Goal: Obtain resource: Obtain resource

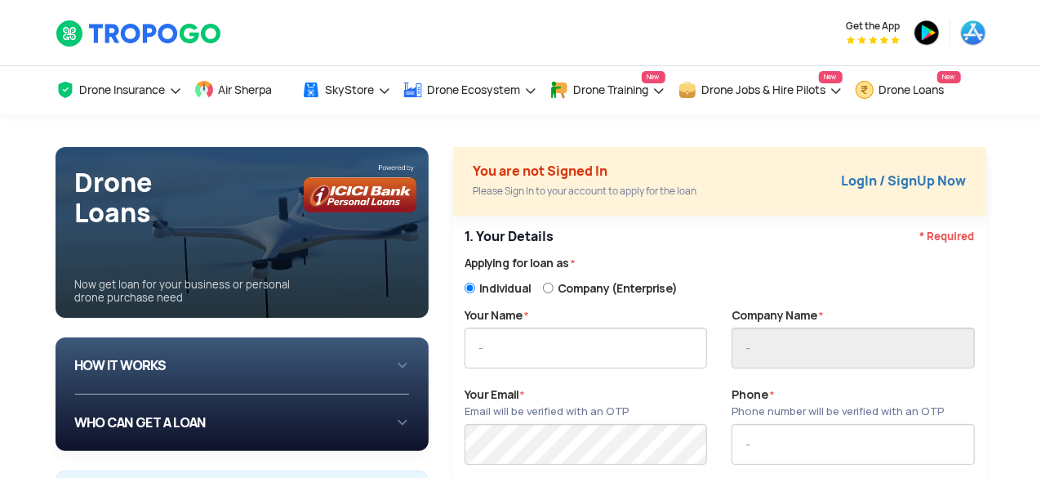
click at [403, 372] on div "HOW IT WORKS 1 Login/Create you account with your email or phone number 2 Fill …" at bounding box center [242, 365] width 335 height 57
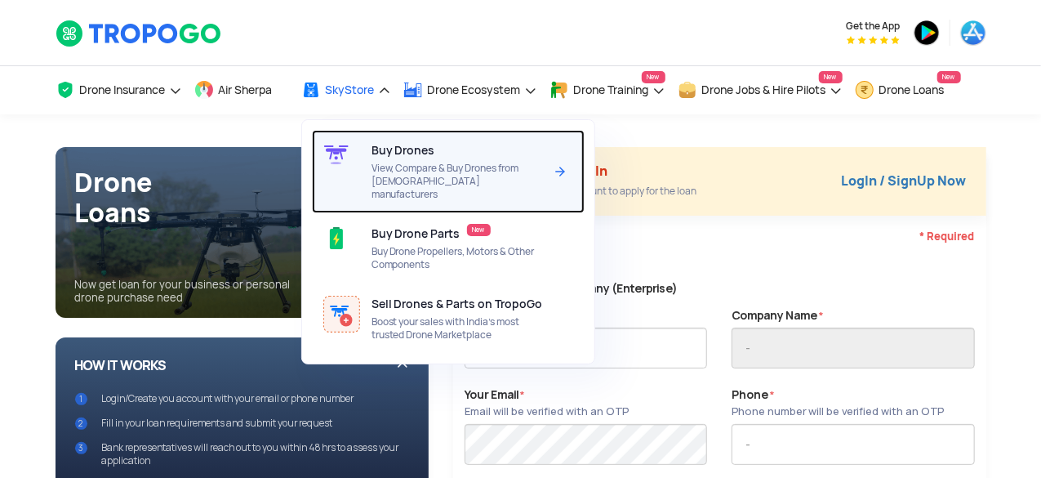
click at [400, 162] on span "View, Compare & Buy Drones from [DEMOGRAPHIC_DATA] manufacturers" at bounding box center [458, 181] width 172 height 39
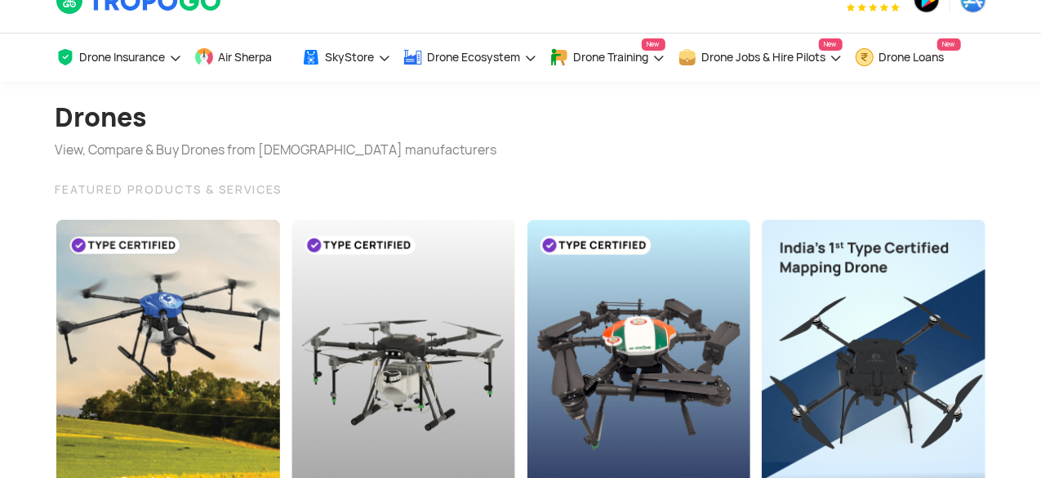
scroll to position [131, 0]
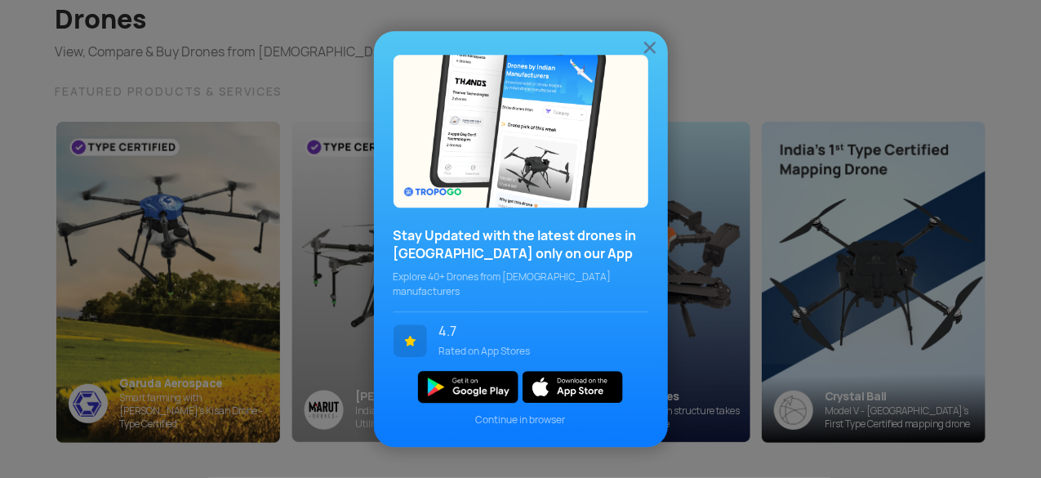
click at [649, 53] on img at bounding box center [650, 48] width 20 height 20
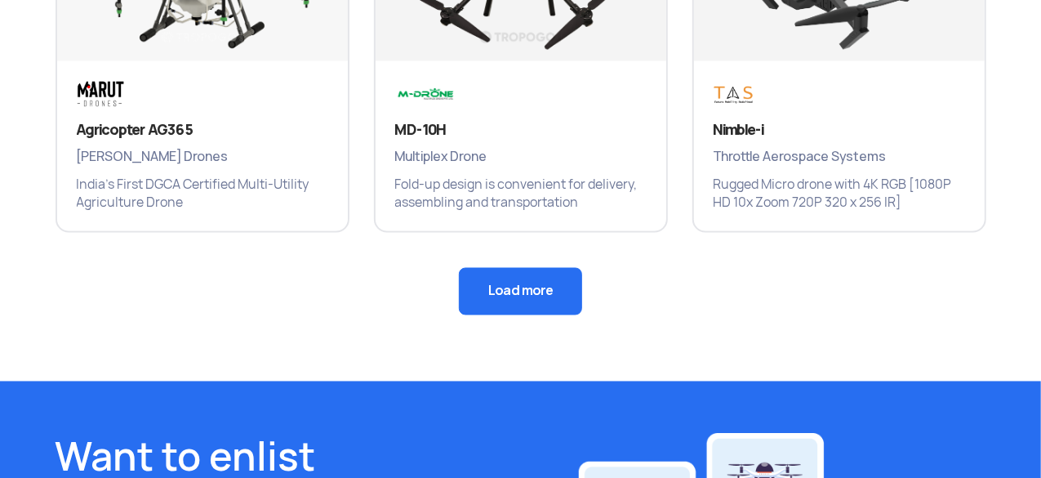
scroll to position [1339, 0]
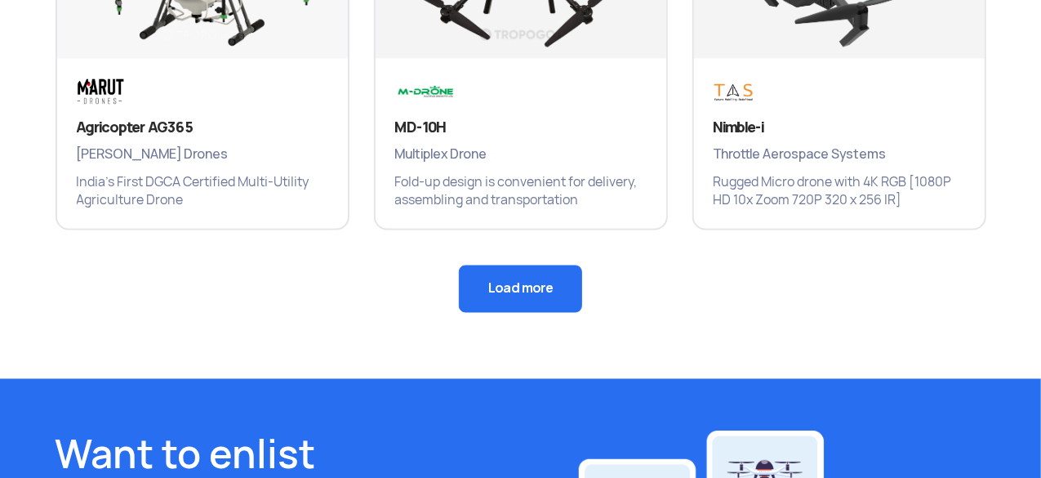
click at [522, 282] on button "Load more" at bounding box center [520, 288] width 123 height 47
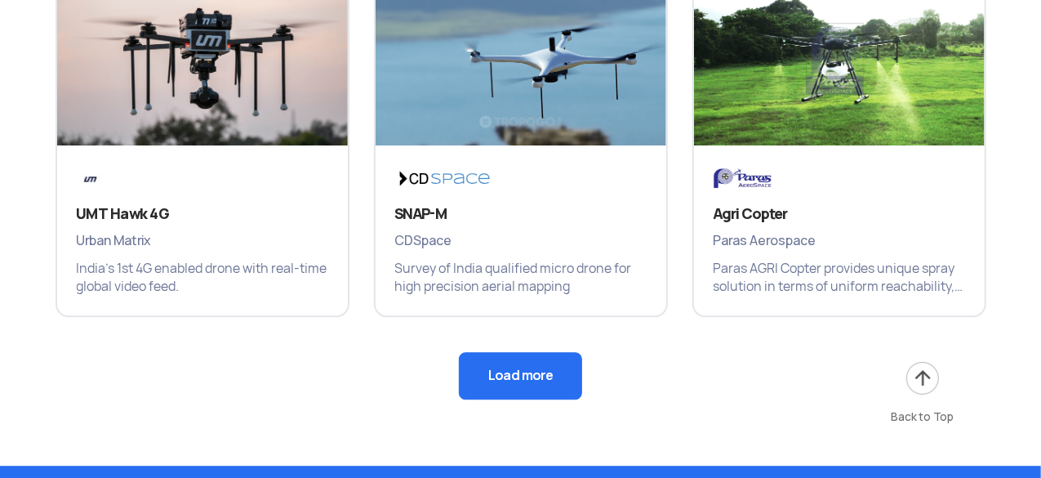
scroll to position [2058, 0]
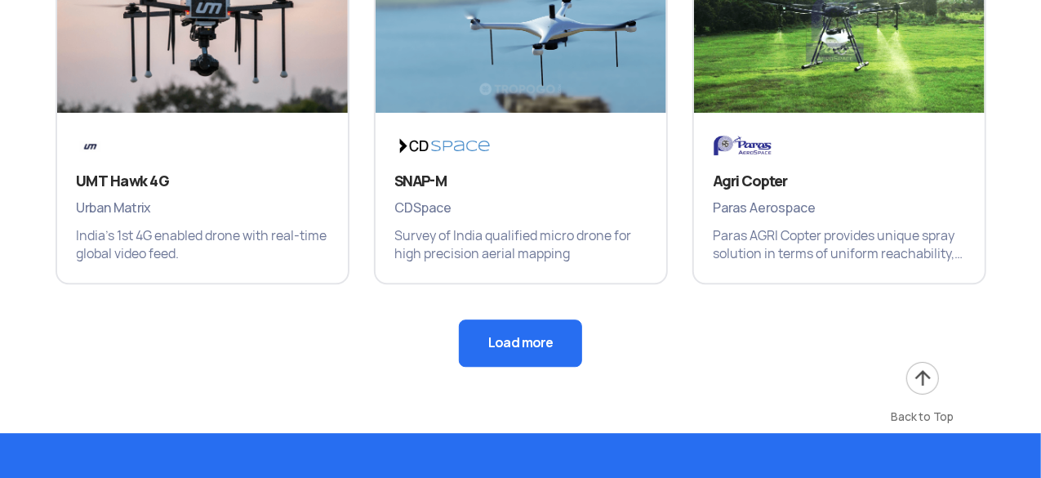
click at [536, 331] on button "Load more" at bounding box center [520, 342] width 123 height 47
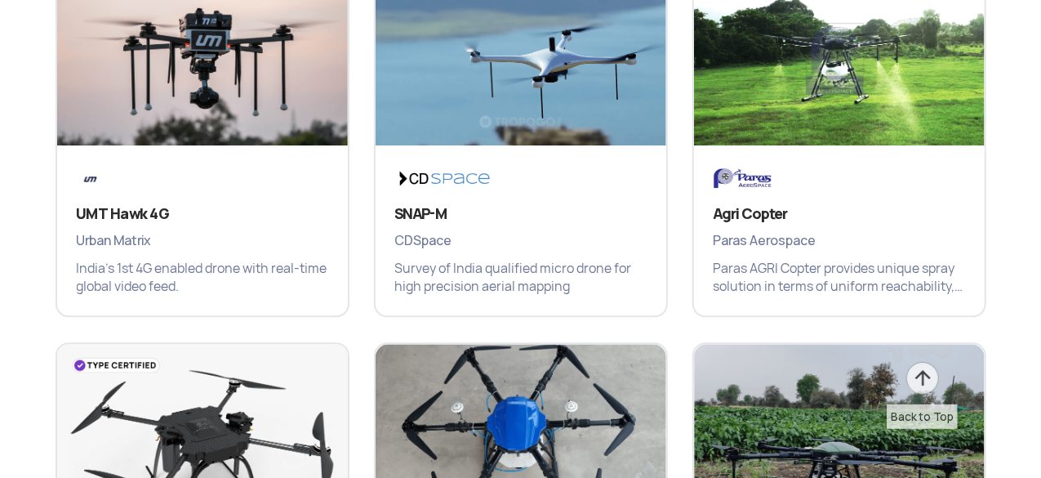
scroll to position [1993, 0]
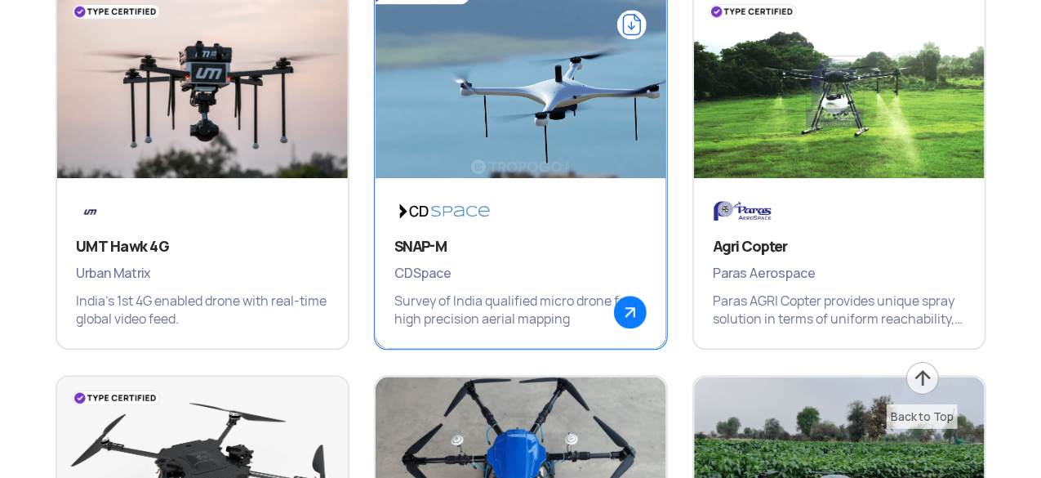
click at [577, 314] on p "Survey of India qualified micro drone for high precision aerial mapping" at bounding box center [521, 310] width 252 height 36
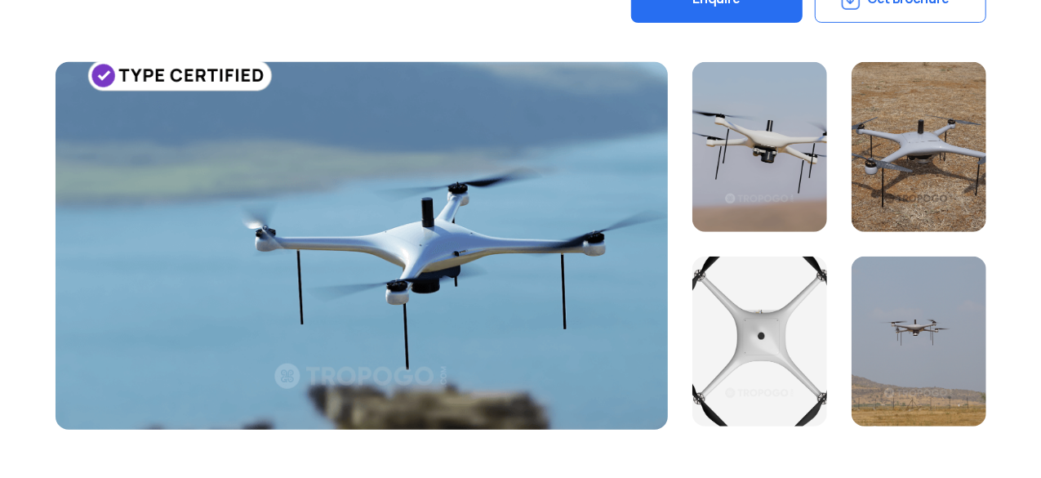
scroll to position [392, 0]
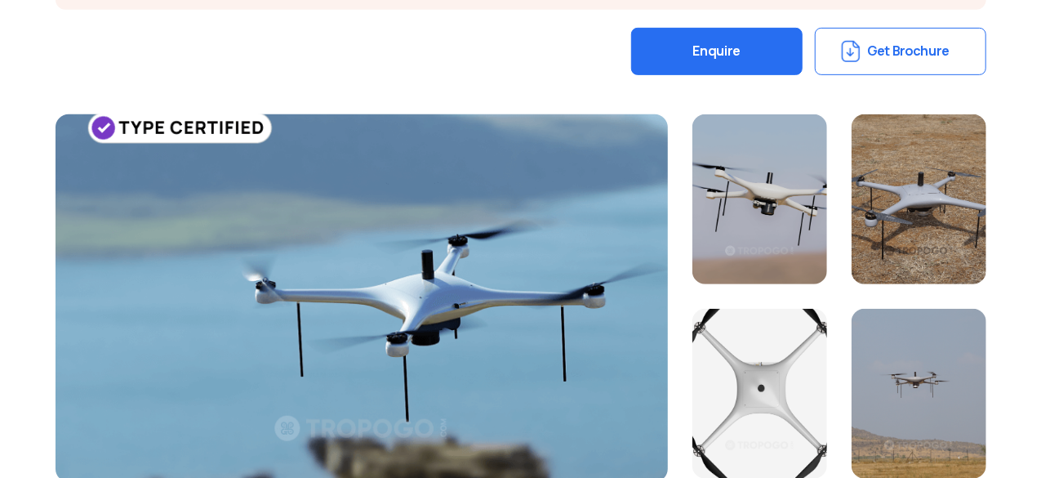
click at [875, 53] on button "Get Brochure" at bounding box center [901, 51] width 172 height 47
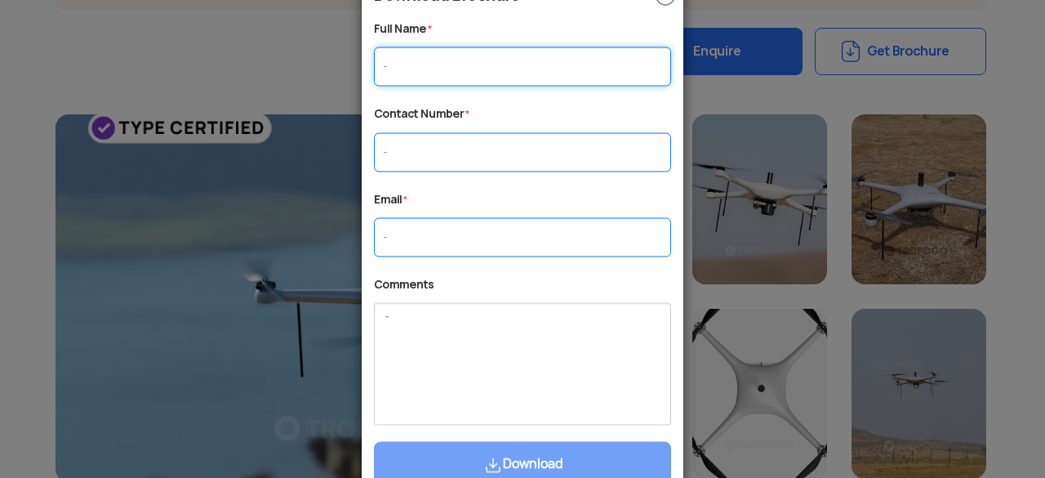
click at [577, 76] on input "text" at bounding box center [522, 66] width 297 height 39
type input "[PERSON_NAME]"
type input "09953790806"
type input "[EMAIL_ADDRESS][DOMAIN_NAME]"
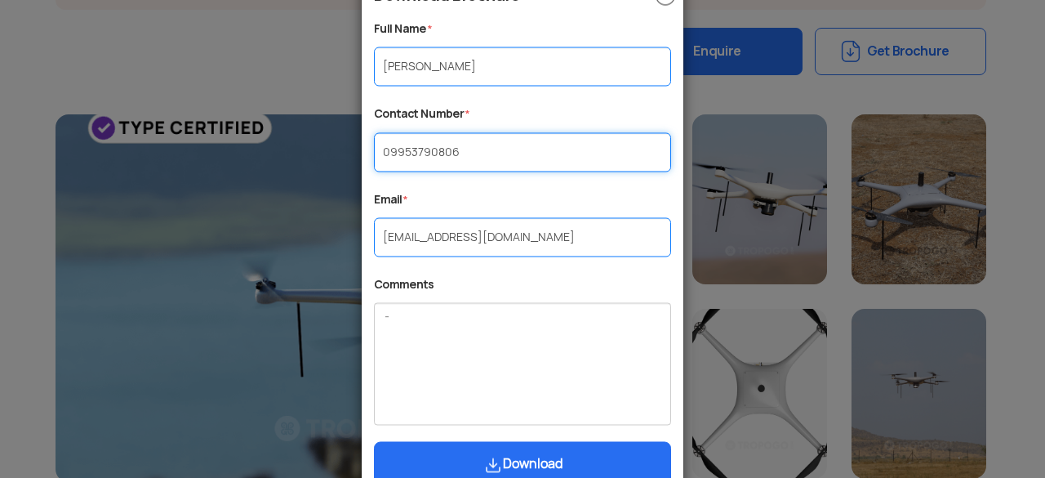
click at [390, 152] on input "09953790806" at bounding box center [522, 151] width 297 height 39
type input "9953790806"
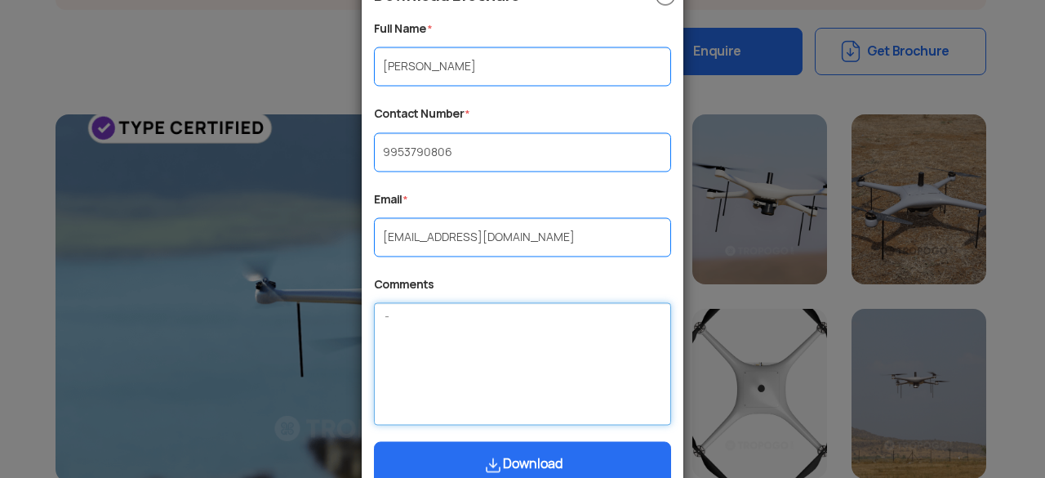
click at [505, 343] on textarea at bounding box center [522, 364] width 297 height 123
type textarea "Interested to buy"
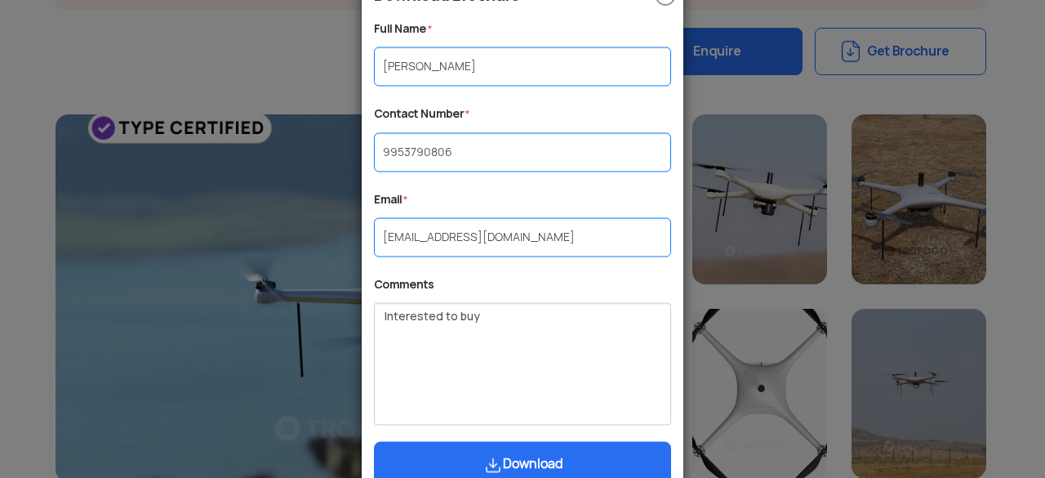
click at [528, 457] on button "Download" at bounding box center [522, 465] width 297 height 47
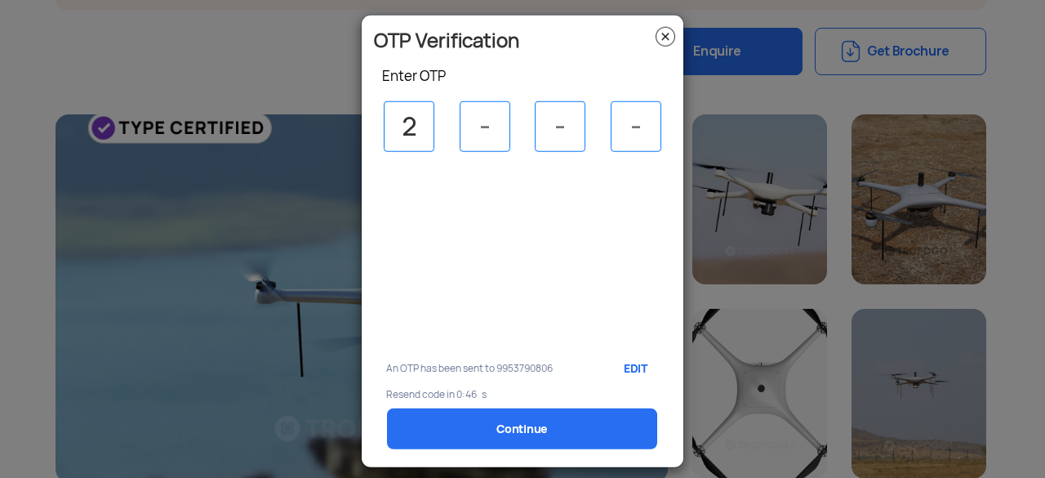
type input "2"
type input "0"
type input "7"
type input "6"
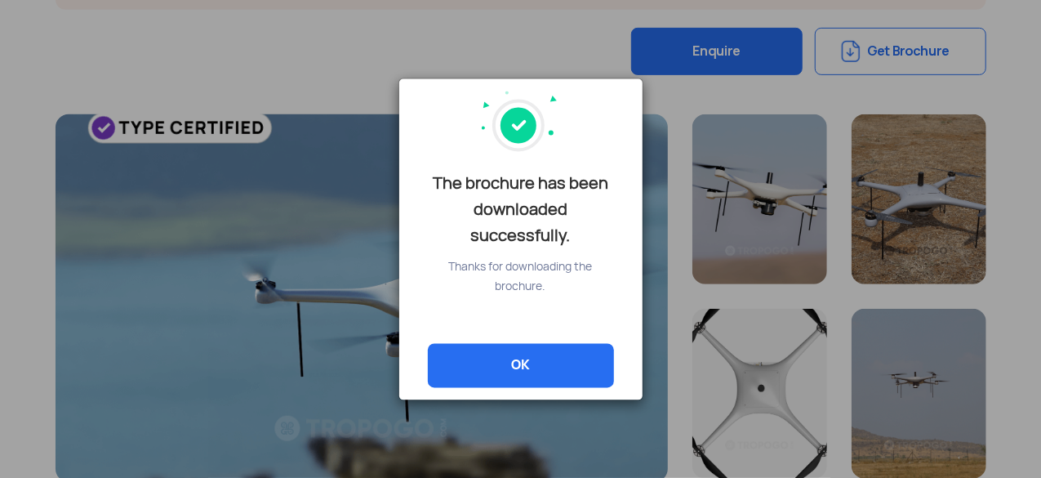
click at [554, 370] on link "OK" at bounding box center [521, 366] width 186 height 44
